Goal: Information Seeking & Learning: Learn about a topic

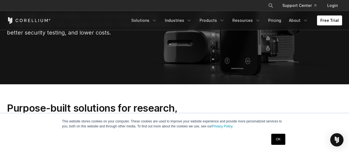
scroll to position [94, 0]
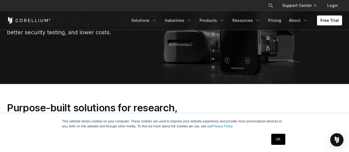
click at [280, 140] on link "OK" at bounding box center [278, 139] width 14 height 11
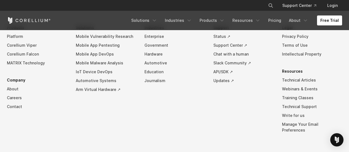
scroll to position [1268, 0]
click at [291, 93] on link "Webinars & Events" at bounding box center [312, 88] width 60 height 9
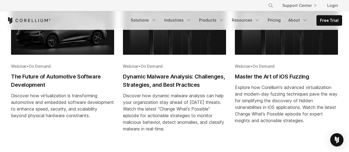
scroll to position [429, 0]
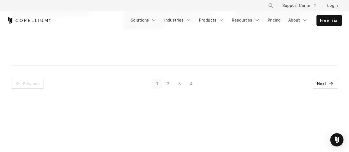
click at [195, 85] on link "4" at bounding box center [192, 84] width 12 height 10
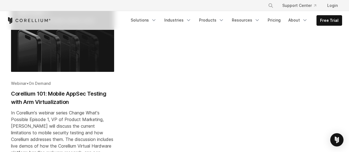
scroll to position [323, 0]
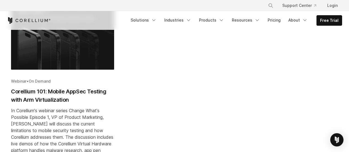
click at [66, 91] on h2 "Corellium 101: Mobile AppSec Testing with Arm Virtualization" at bounding box center [62, 95] width 103 height 17
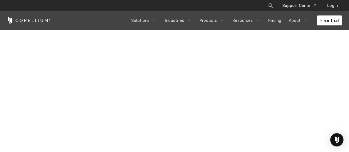
scroll to position [195, 0]
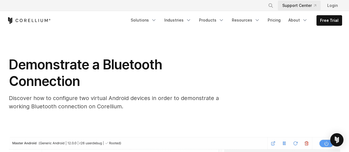
click at [294, 7] on link "Support Center" at bounding box center [299, 6] width 43 height 10
